Goal: Task Accomplishment & Management: Use online tool/utility

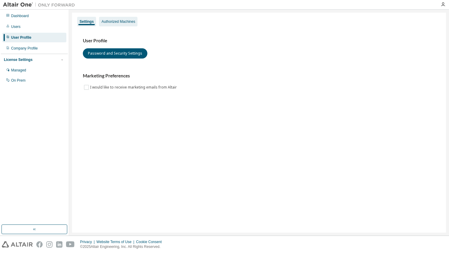
click at [114, 20] on div "Authorized Machines" at bounding box center [118, 21] width 34 height 5
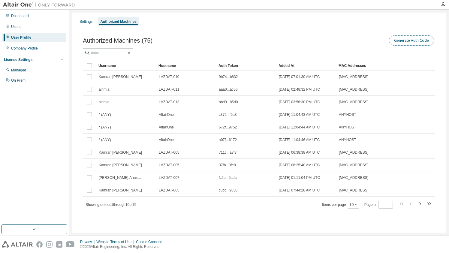
click at [411, 38] on button "Generate Auth Code" at bounding box center [411, 40] width 45 height 10
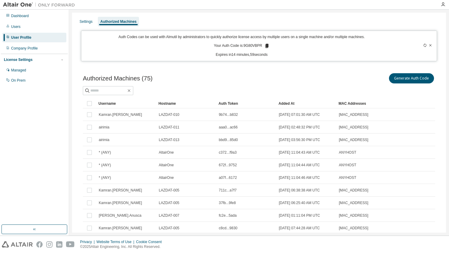
click at [257, 44] on p "Your Auth Code is: 9G80VBPR" at bounding box center [242, 45] width 56 height 5
click at [254, 45] on p "Your Auth Code is: 9G80VBPR" at bounding box center [242, 45] width 56 height 5
copy p "9G80VBPR"
